Goal: Check status: Check status

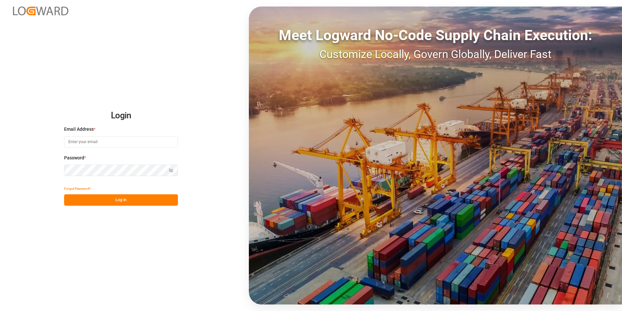
type input "[PERSON_NAME][EMAIL_ADDRESS][PERSON_NAME][DOMAIN_NAME]"
click at [135, 195] on button "Log In" at bounding box center [121, 199] width 114 height 11
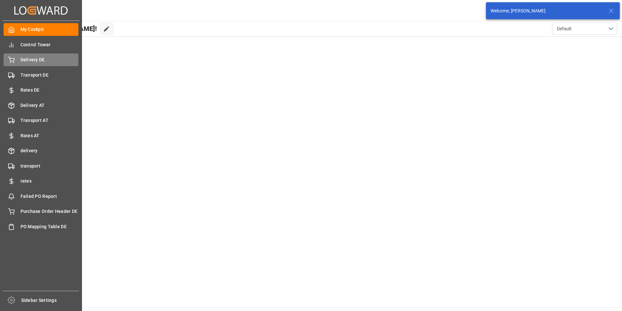
click at [18, 61] on div "Delivery DE Delivery DE" at bounding box center [41, 59] width 75 height 13
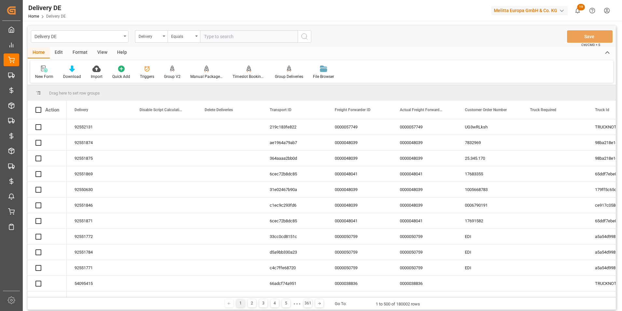
click at [223, 37] on input "text" at bounding box center [249, 36] width 98 height 12
type input "92551962"
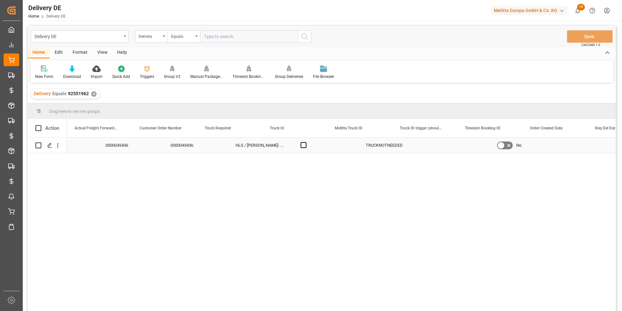
scroll to position [0, 325]
